Goal: Find specific page/section: Find specific page/section

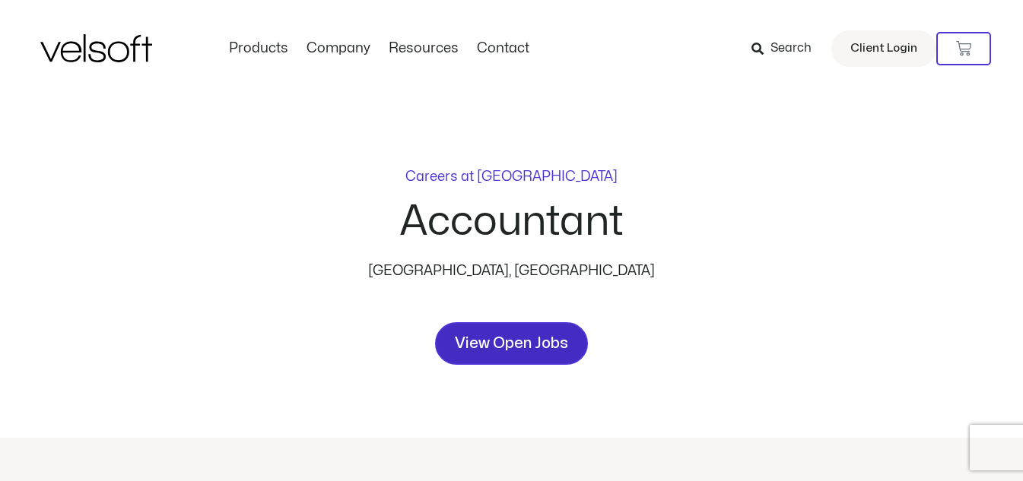
click at [509, 340] on span "View Open Jobs" at bounding box center [511, 344] width 113 height 24
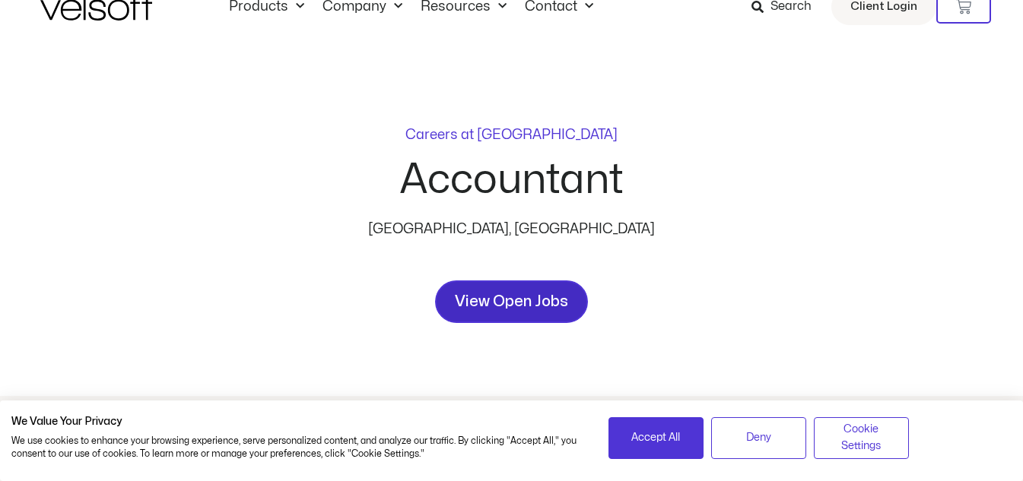
scroll to position [227, 0]
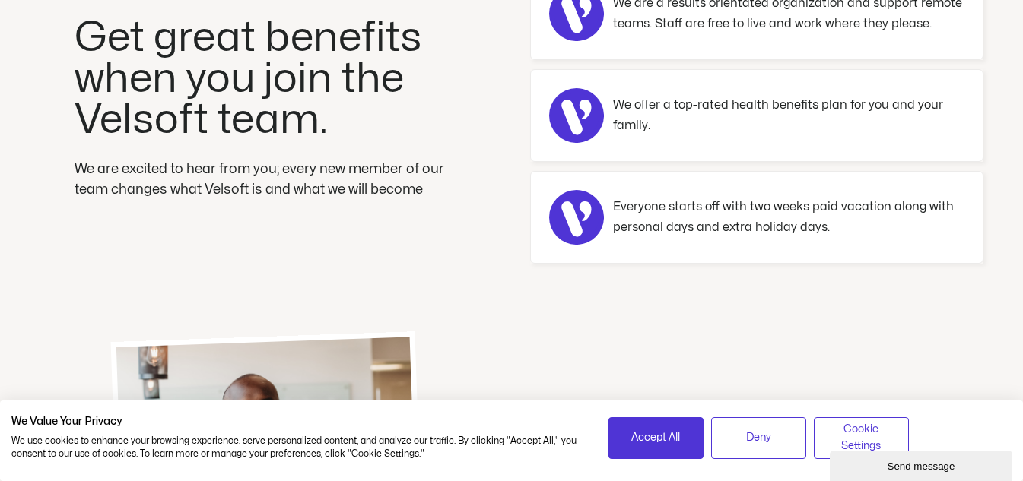
scroll to position [988, 0]
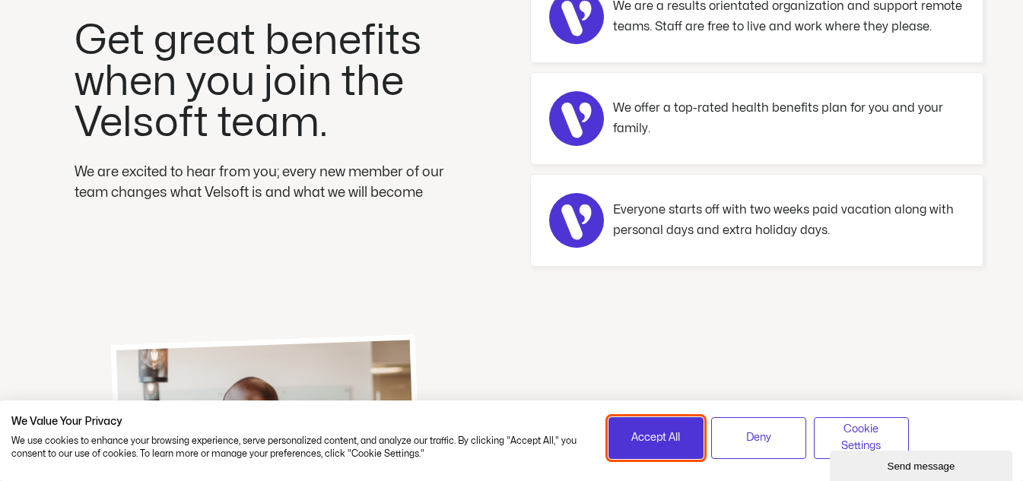
click at [668, 436] on span "Accept All" at bounding box center [655, 438] width 49 height 17
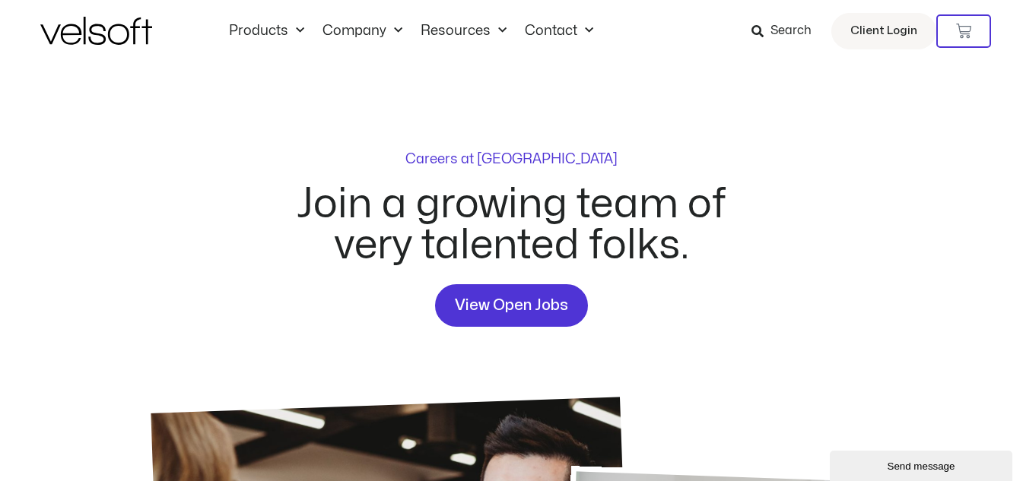
scroll to position [0, 0]
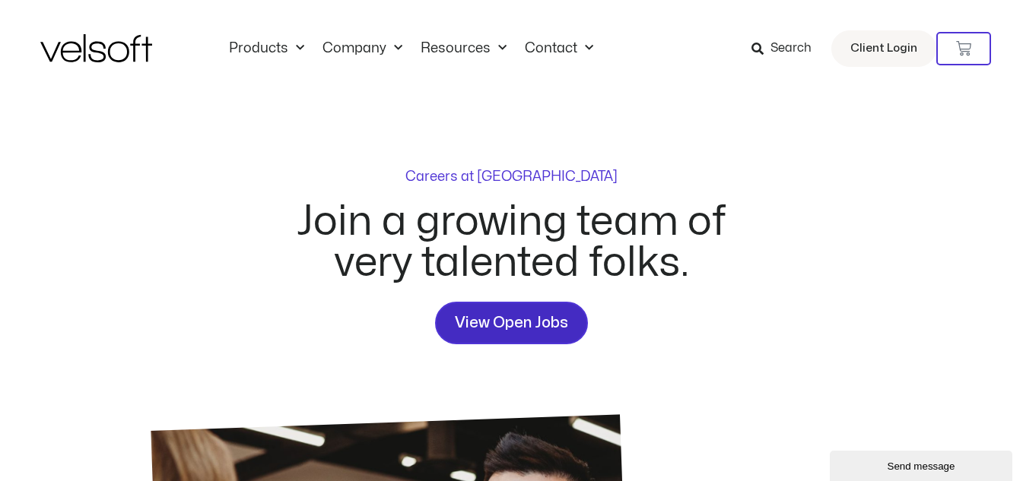
click at [528, 322] on span "View Open Jobs" at bounding box center [511, 323] width 113 height 24
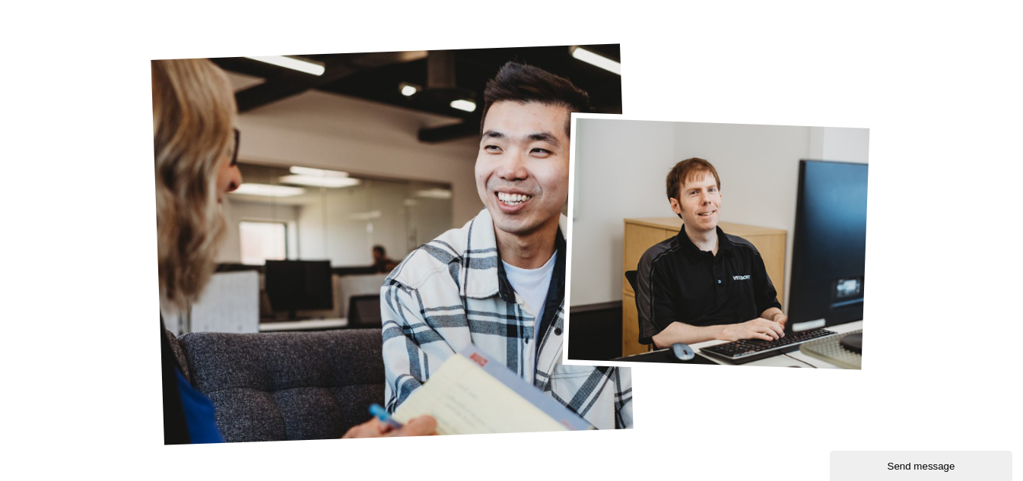
scroll to position [252, 0]
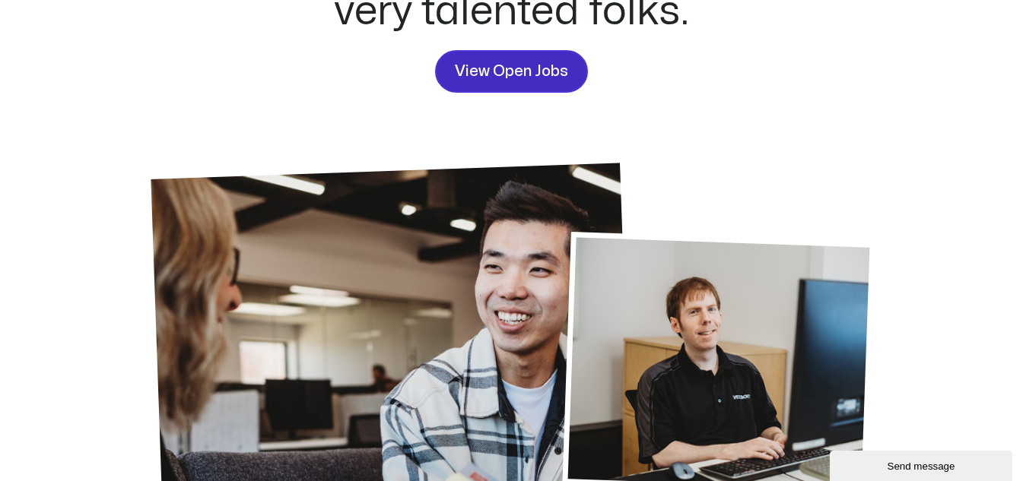
click at [534, 67] on span "View Open Jobs" at bounding box center [511, 71] width 113 height 24
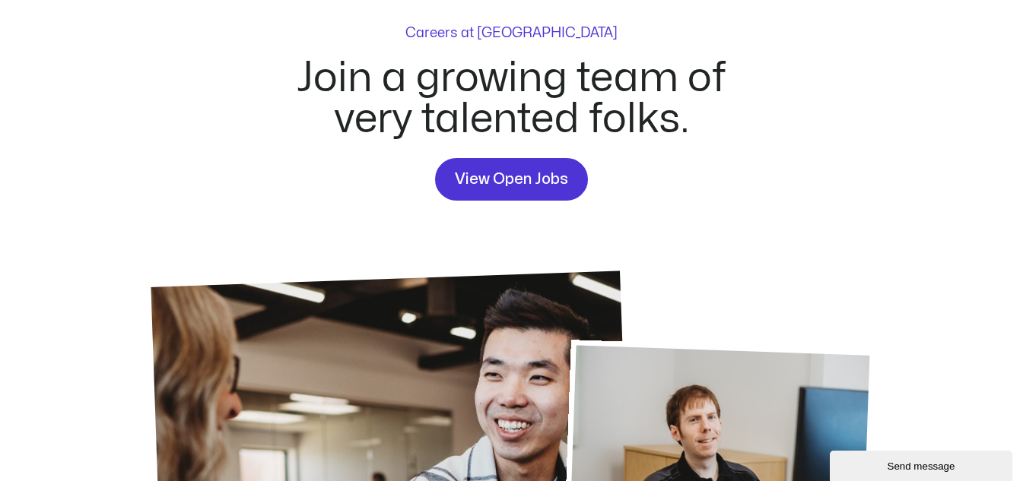
scroll to position [0, 0]
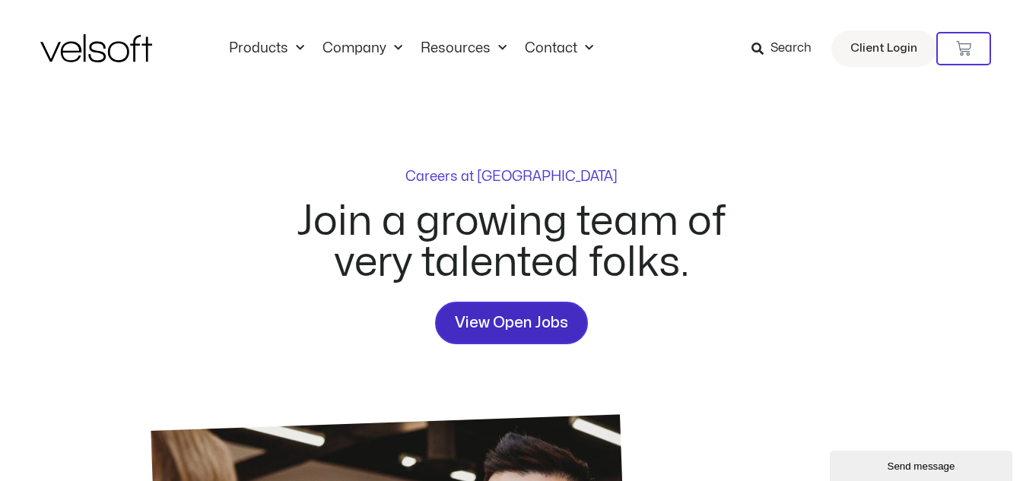
click at [506, 325] on span "View Open Jobs" at bounding box center [511, 323] width 113 height 24
